Goal: Task Accomplishment & Management: Manage account settings

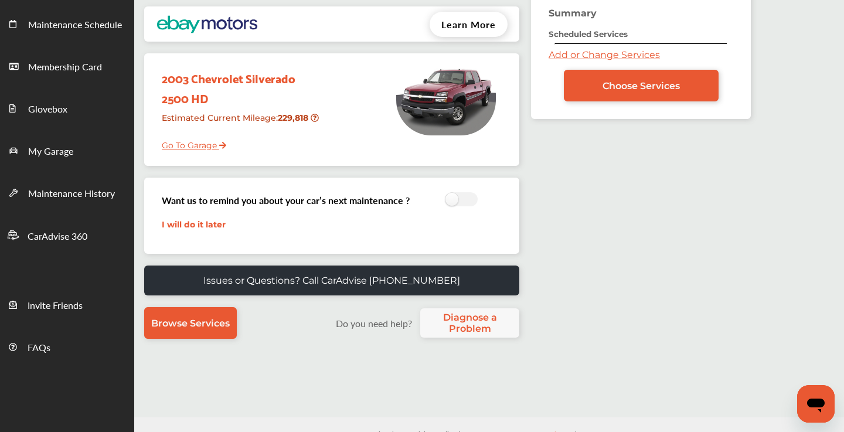
scroll to position [86, 0]
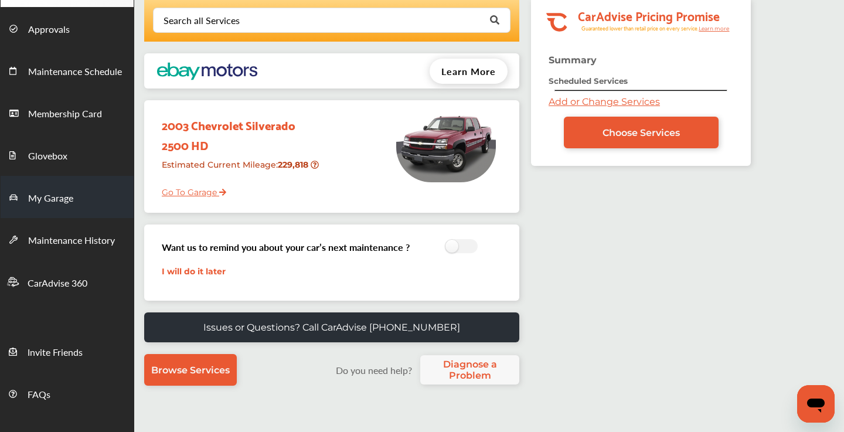
click at [73, 196] on link "My Garage" at bounding box center [67, 197] width 133 height 42
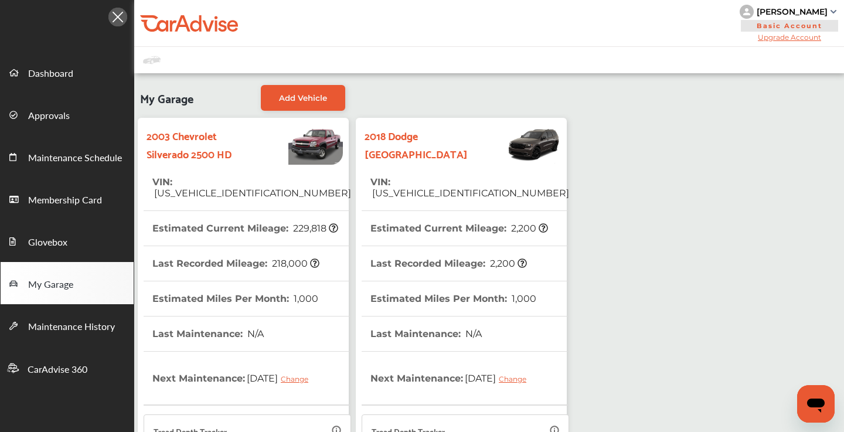
click at [525, 192] on tr "VIN : [US_VEHICLE_IDENTIFICATION_NUMBER]" at bounding box center [464, 188] width 207 height 46
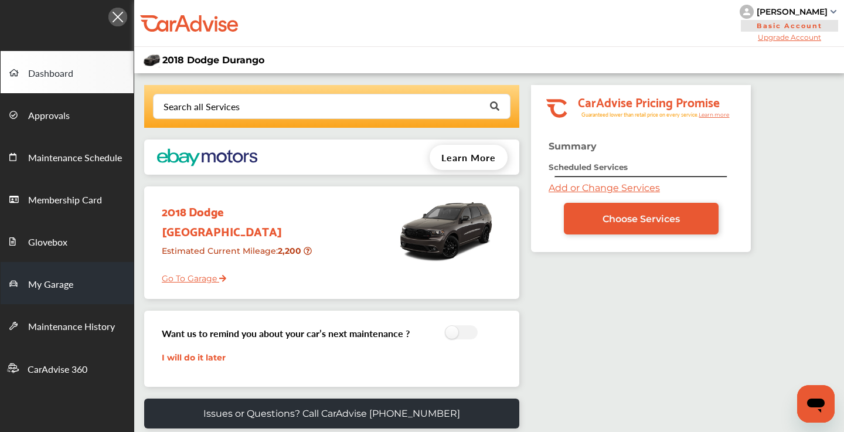
click at [63, 279] on span "My Garage" at bounding box center [50, 284] width 45 height 15
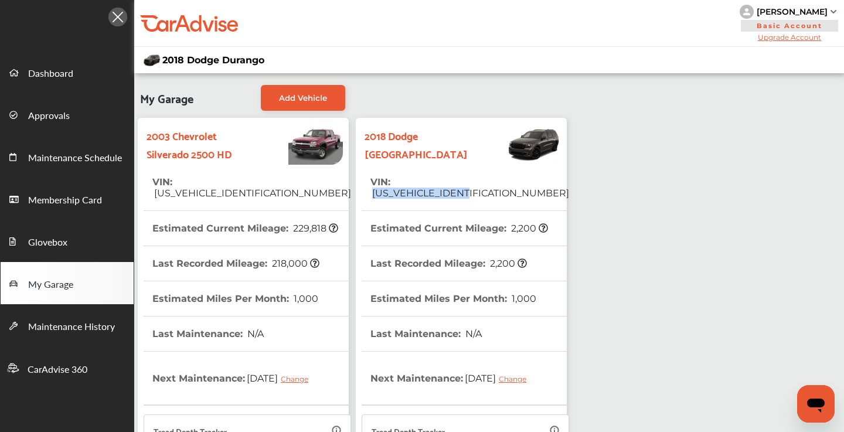
drag, startPoint x: 493, startPoint y: 183, endPoint x: 393, endPoint y: 184, distance: 99.6
click at [393, 184] on tr "VIN : [US_VEHICLE_IDENTIFICATION_NUMBER]" at bounding box center [464, 188] width 207 height 46
copy span "[US_VEHICLE_IDENTIFICATION_NUMBER]"
